Goal: Find specific page/section: Find specific page/section

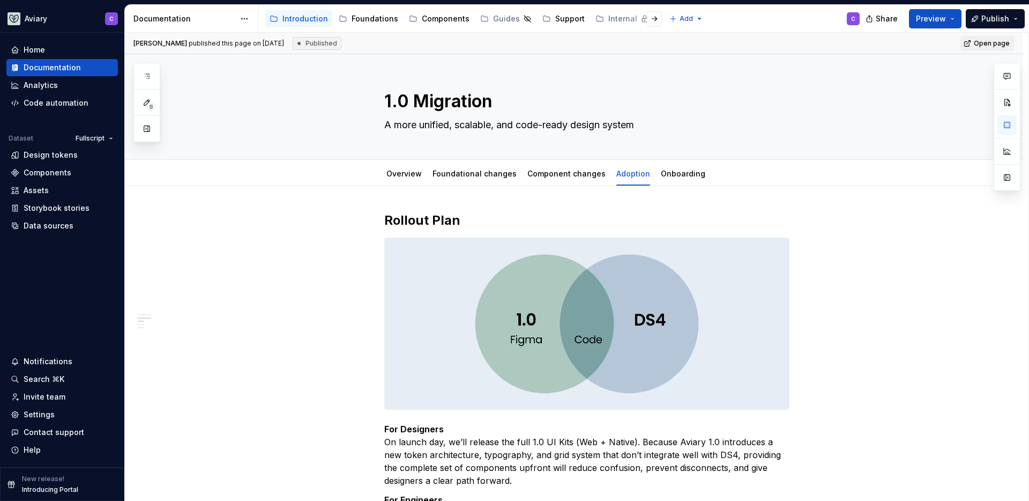
scroll to position [766, 0]
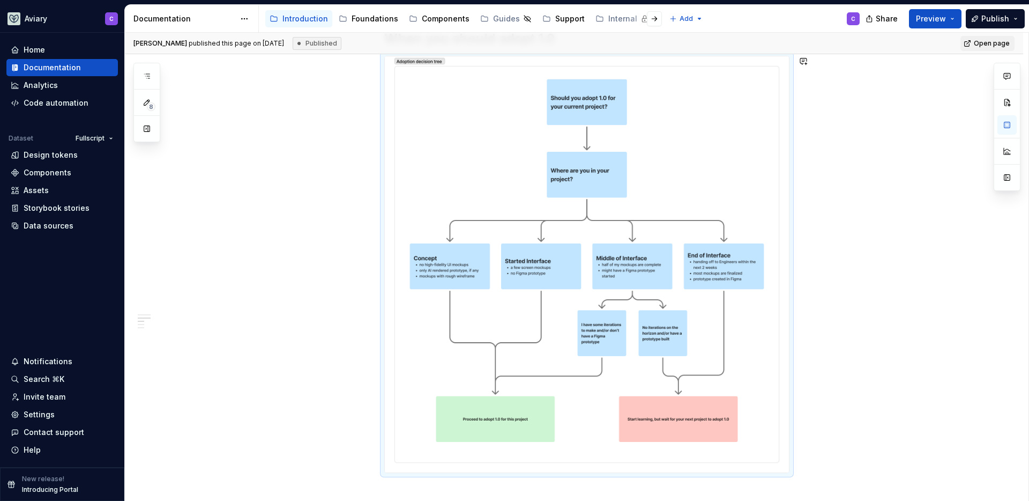
click at [364, 10] on div "Introduction Foundations Components Guides Support Internal" at bounding box center [464, 18] width 399 height 21
click at [360, 14] on div "Foundations" at bounding box center [375, 18] width 47 height 11
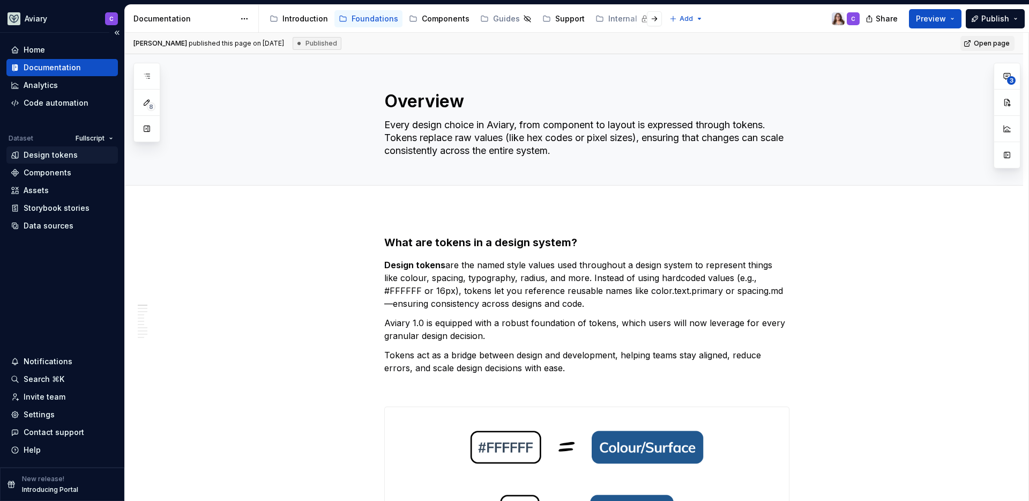
type textarea "*"
click at [58, 158] on div "Design tokens" at bounding box center [51, 155] width 54 height 11
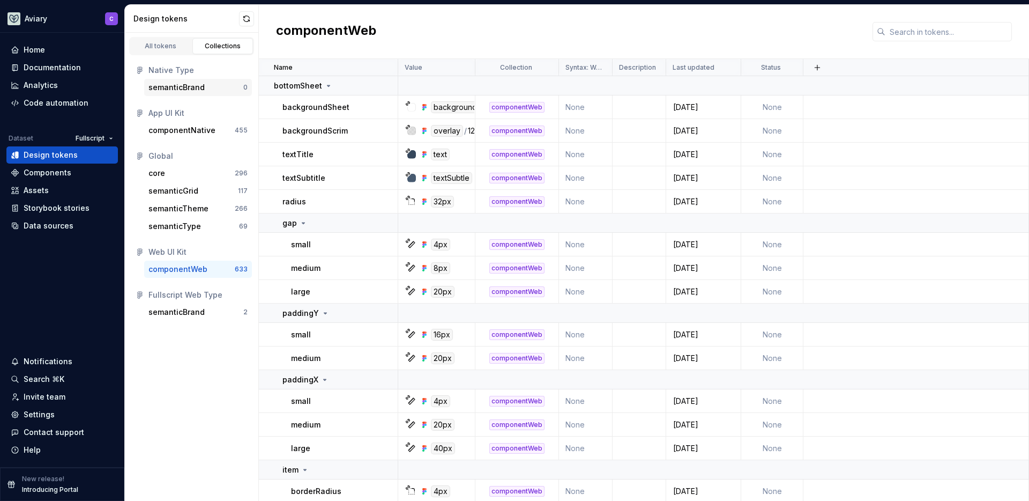
click at [195, 87] on div "semanticBrand" at bounding box center [177, 87] width 56 height 11
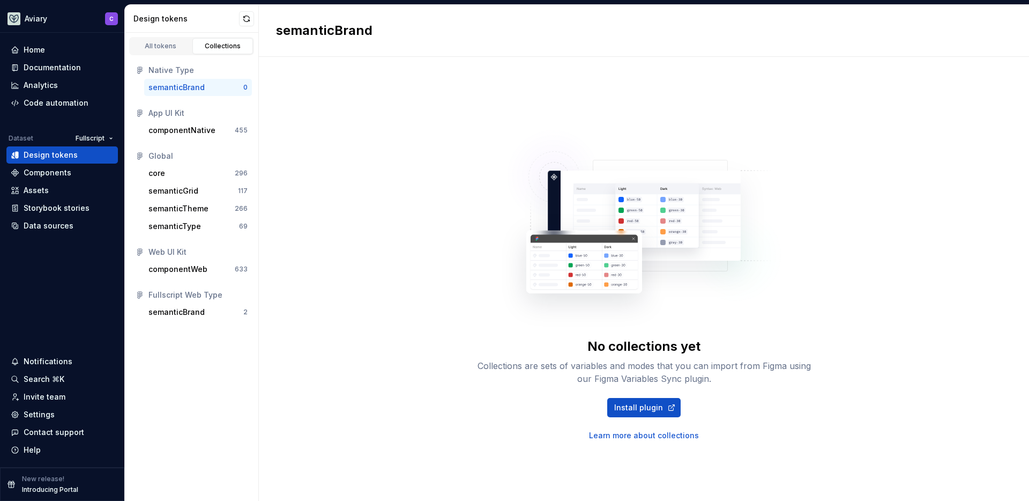
click at [195, 87] on div "semanticBrand" at bounding box center [177, 87] width 56 height 11
click at [171, 316] on div "semanticBrand" at bounding box center [177, 312] width 56 height 11
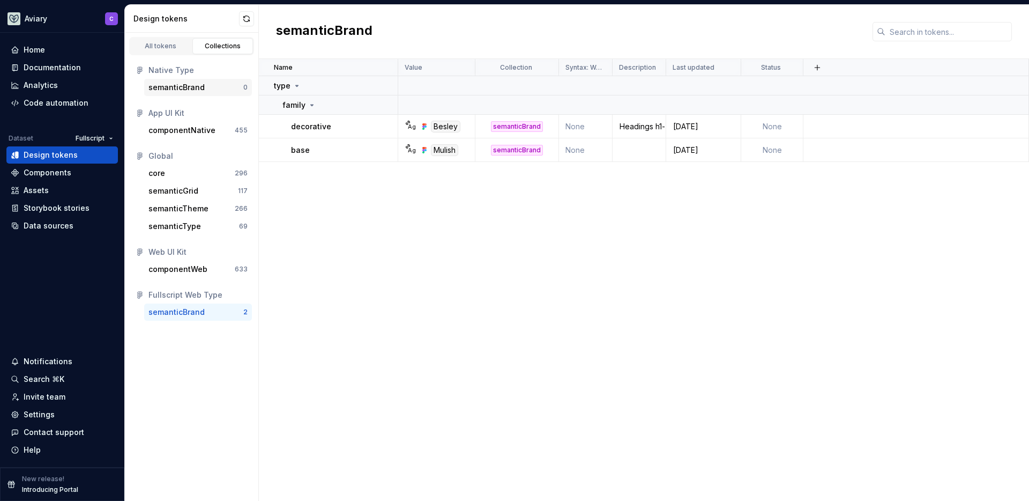
click at [195, 85] on div "semanticBrand" at bounding box center [177, 87] width 56 height 11
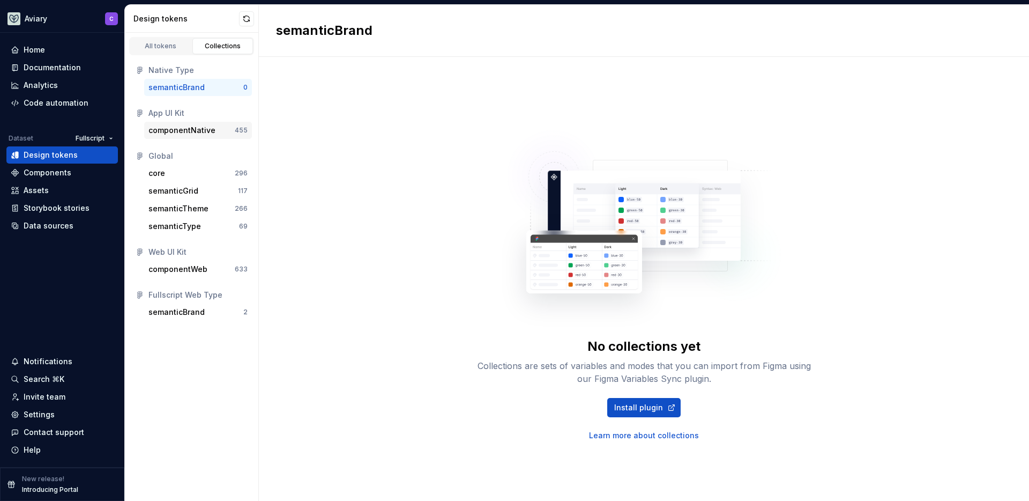
click at [191, 134] on div "componentNative" at bounding box center [182, 130] width 67 height 11
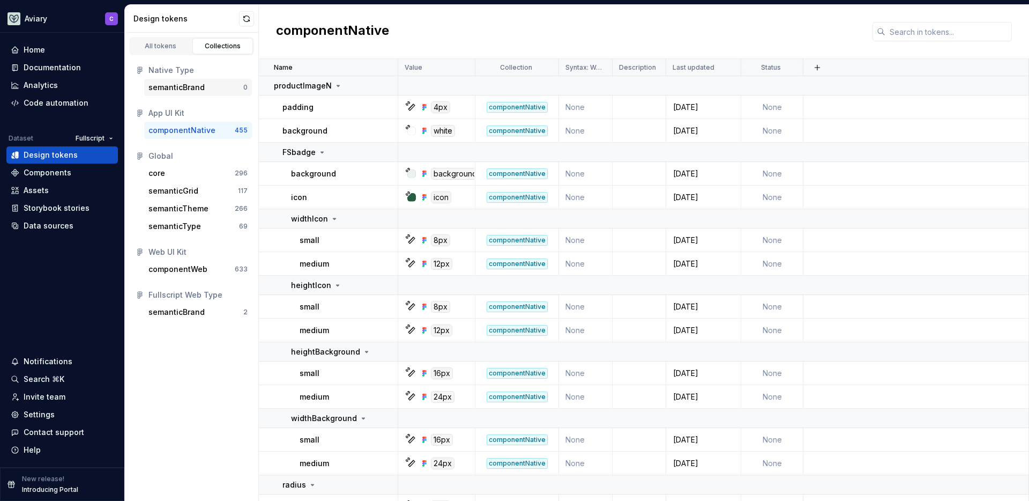
click at [205, 83] on div "semanticBrand" at bounding box center [196, 87] width 95 height 11
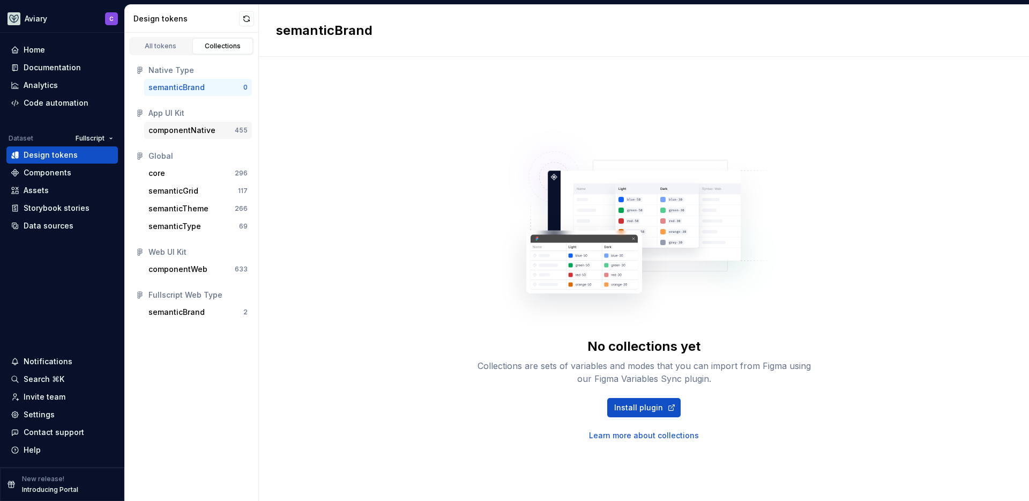
click at [179, 131] on div "componentNative" at bounding box center [182, 130] width 67 height 11
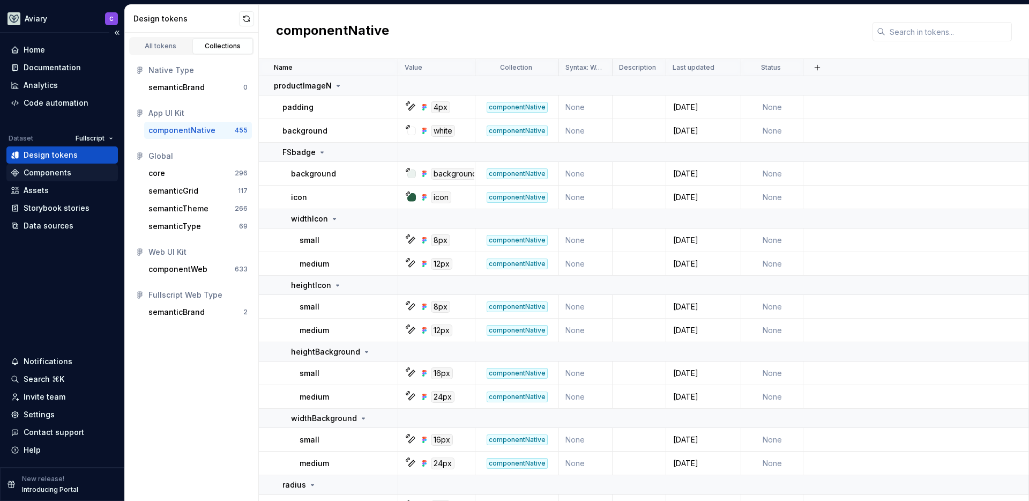
click at [53, 176] on div "Components" at bounding box center [48, 172] width 48 height 11
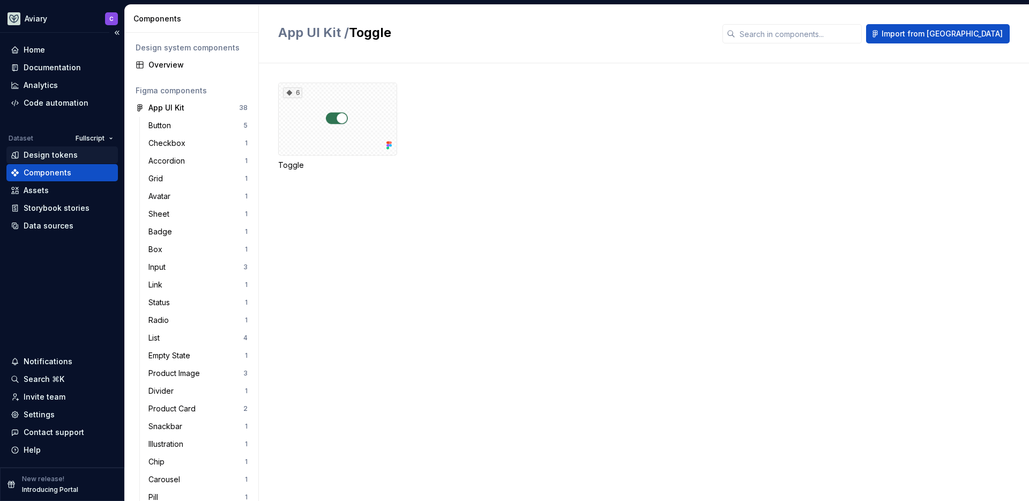
click at [46, 156] on div "Design tokens" at bounding box center [51, 155] width 54 height 11
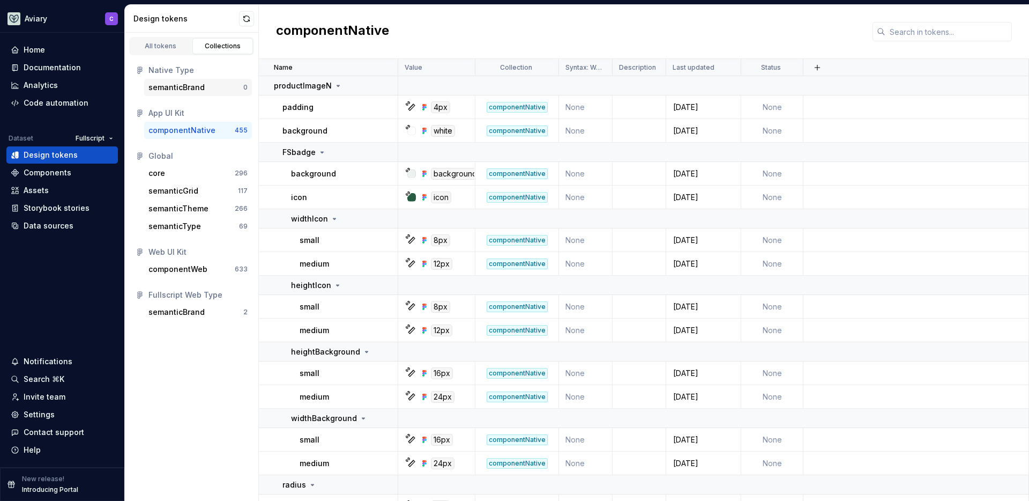
click at [169, 83] on div "semanticBrand" at bounding box center [177, 87] width 56 height 11
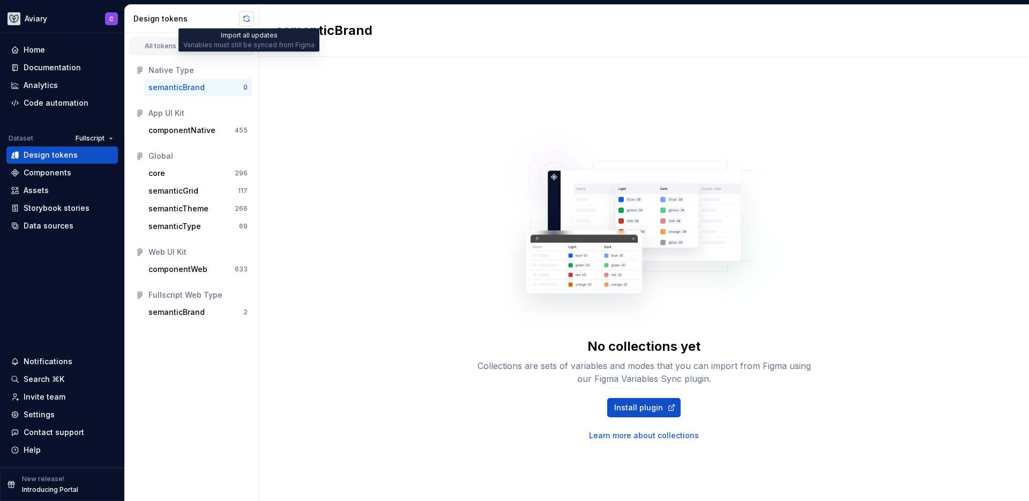
click at [250, 20] on button "button" at bounding box center [246, 18] width 15 height 15
click at [181, 307] on div "semanticBrand" at bounding box center [177, 312] width 56 height 11
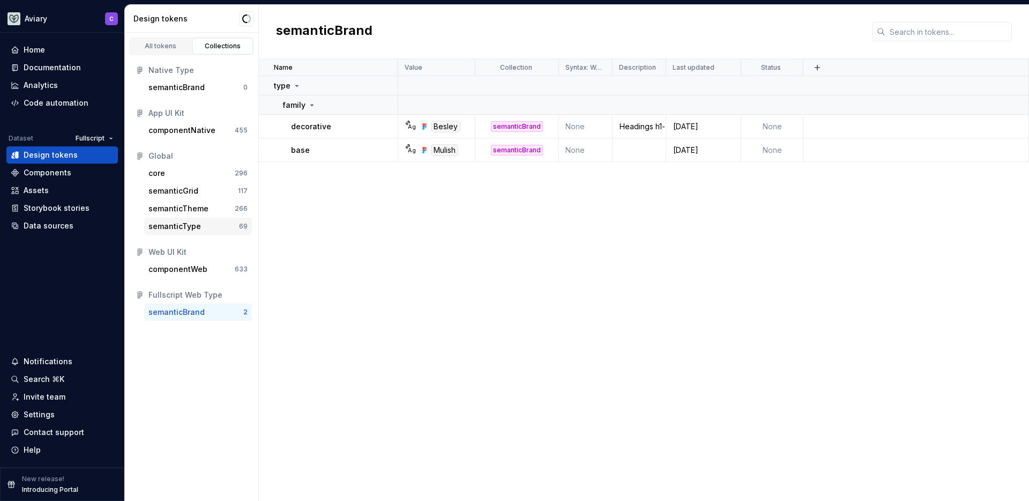
click at [194, 231] on div "semanticType" at bounding box center [175, 226] width 53 height 11
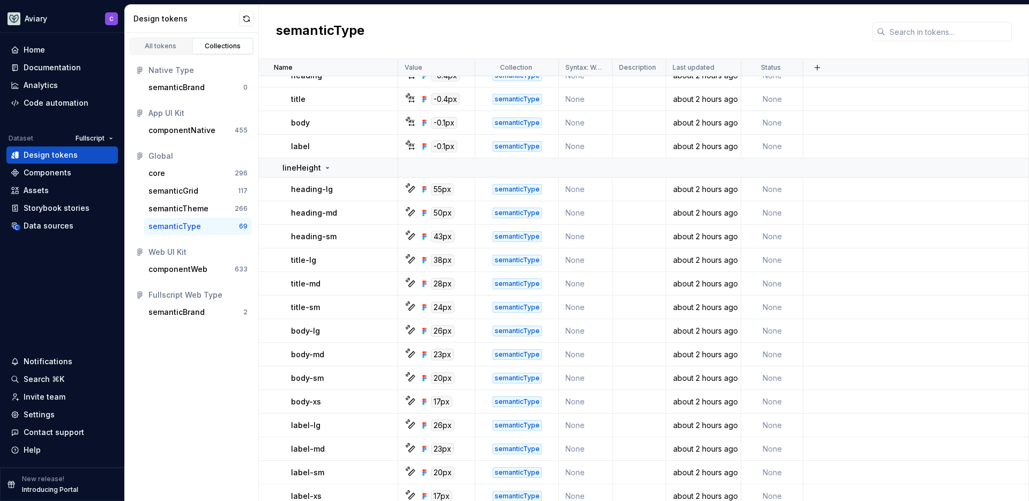
scroll to position [1377, 0]
